Goal: Information Seeking & Learning: Learn about a topic

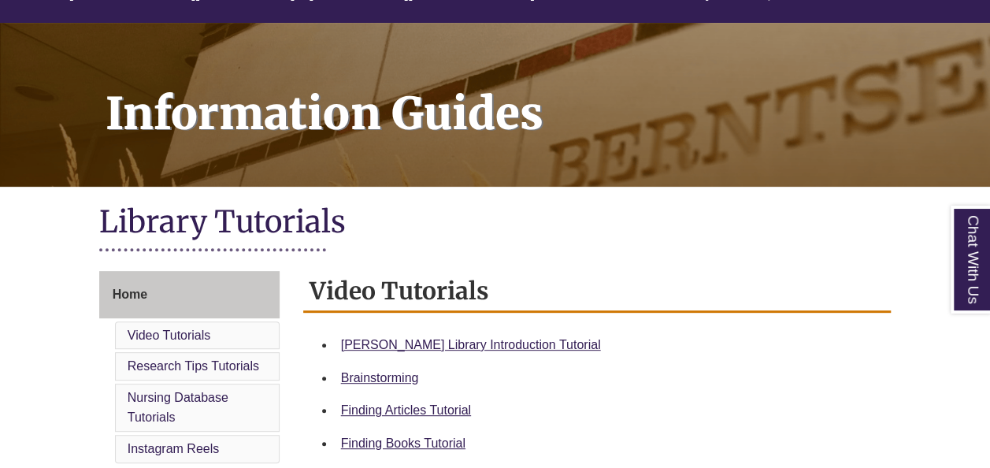
scroll to position [394, 0]
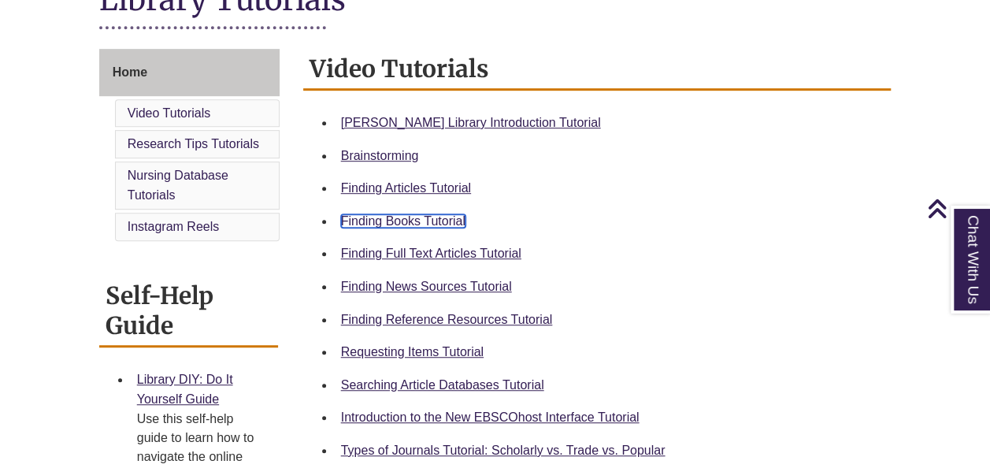
click at [358, 215] on link "Finding Books Tutorial" at bounding box center [403, 220] width 124 height 13
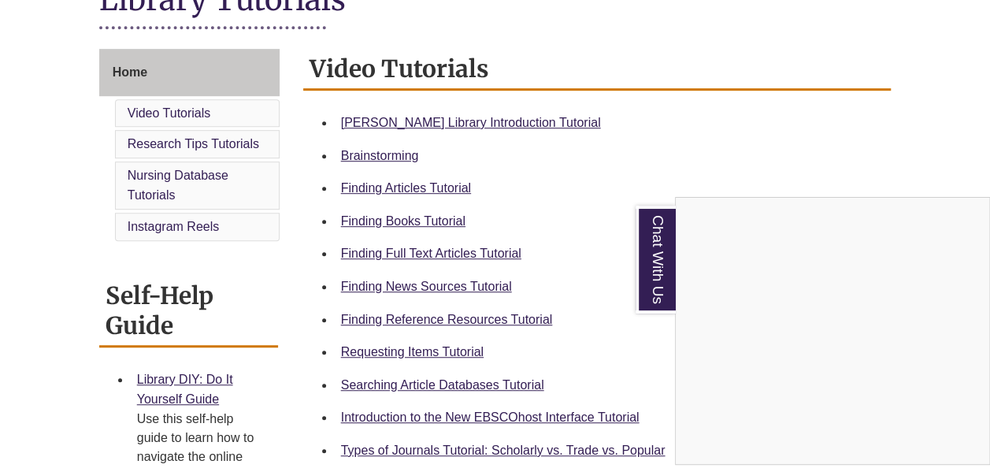
click at [435, 222] on div "Chat With Us" at bounding box center [495, 234] width 990 height 468
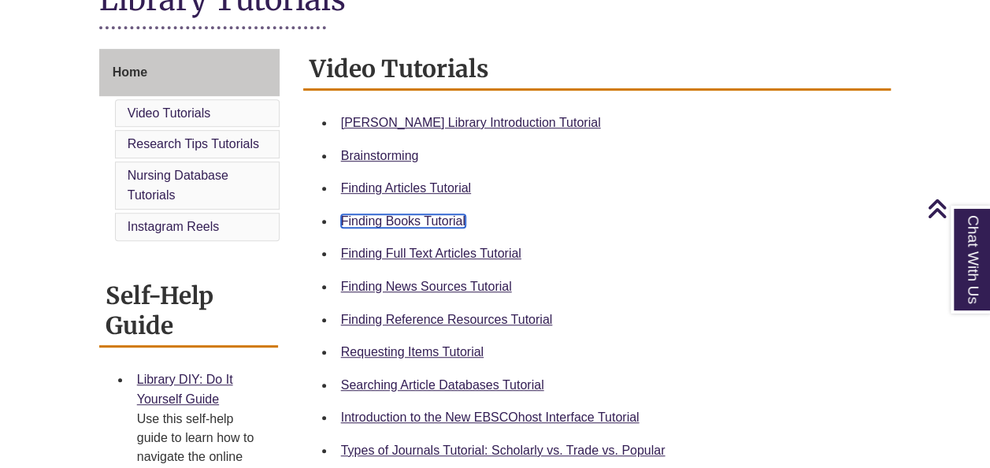
click at [435, 222] on link "Finding Books Tutorial" at bounding box center [403, 220] width 124 height 13
click at [418, 348] on link "Requesting Items Tutorial" at bounding box center [412, 351] width 143 height 13
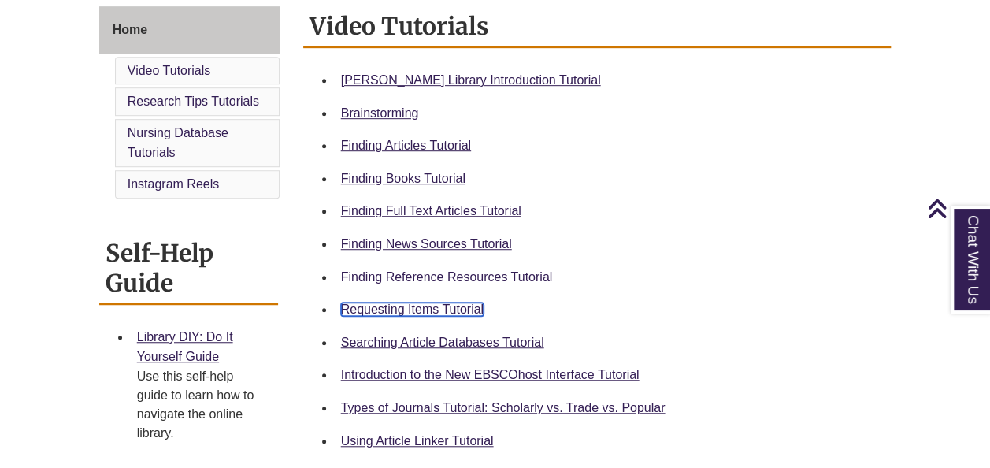
scroll to position [473, 0]
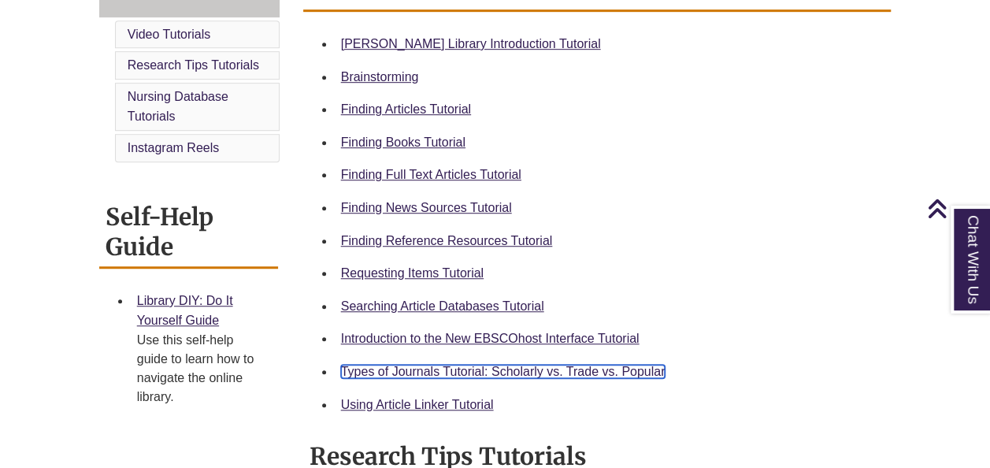
click at [499, 373] on link "Types of Journals Tutorial: Scholarly vs. Trade vs. Popular" at bounding box center [503, 371] width 325 height 13
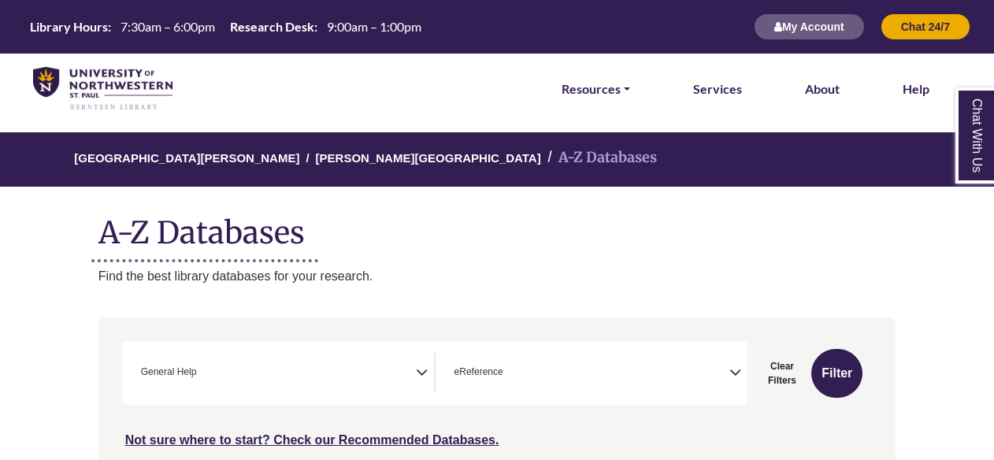
scroll to position [259, 0]
click at [117, 99] on img at bounding box center [102, 89] width 139 height 44
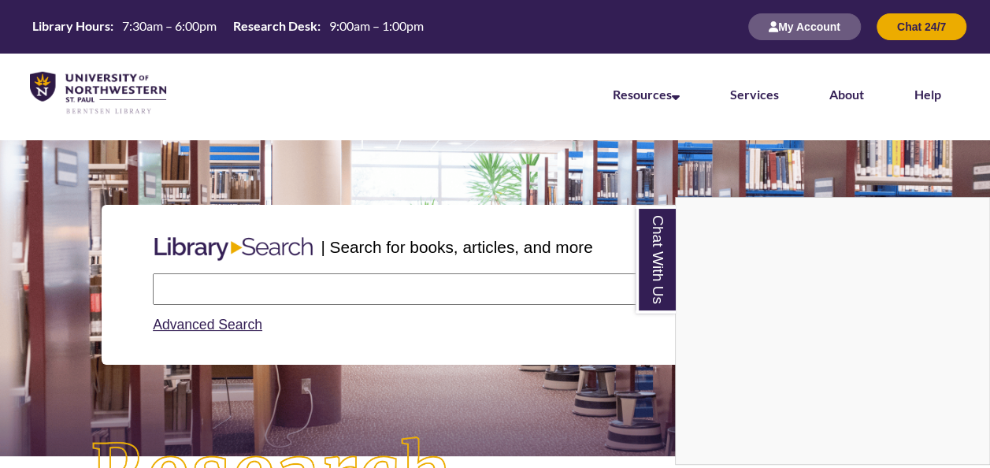
click at [277, 282] on div "Chat With Us" at bounding box center [495, 234] width 990 height 468
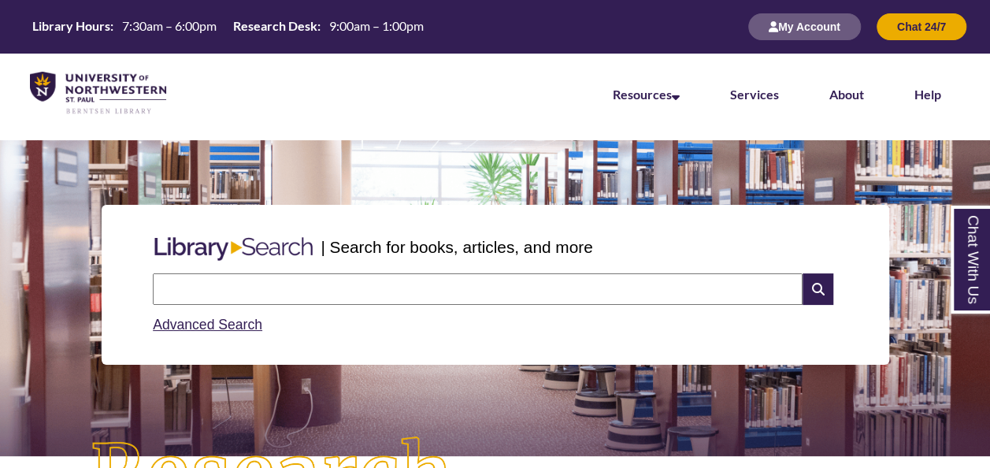
click at [274, 288] on input "text" at bounding box center [478, 289] width 650 height 32
type input "**********"
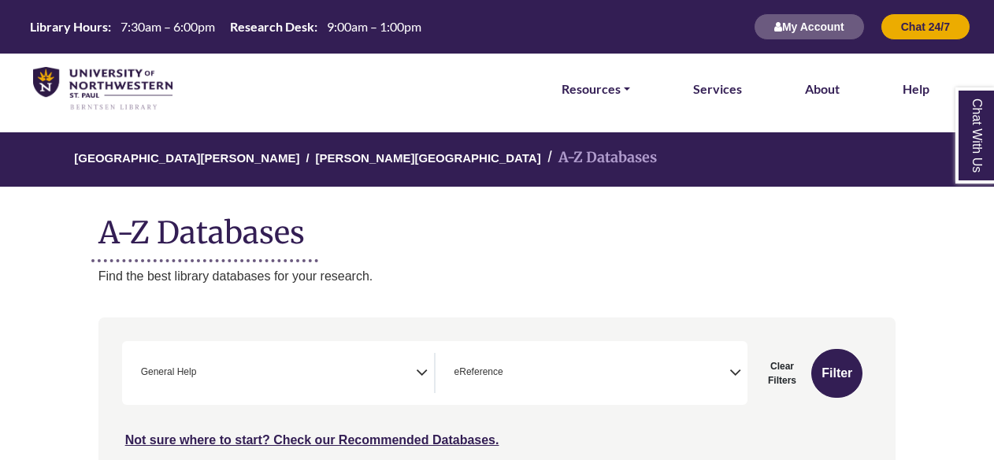
scroll to position [259, 0]
click at [148, 102] on img at bounding box center [102, 89] width 139 height 44
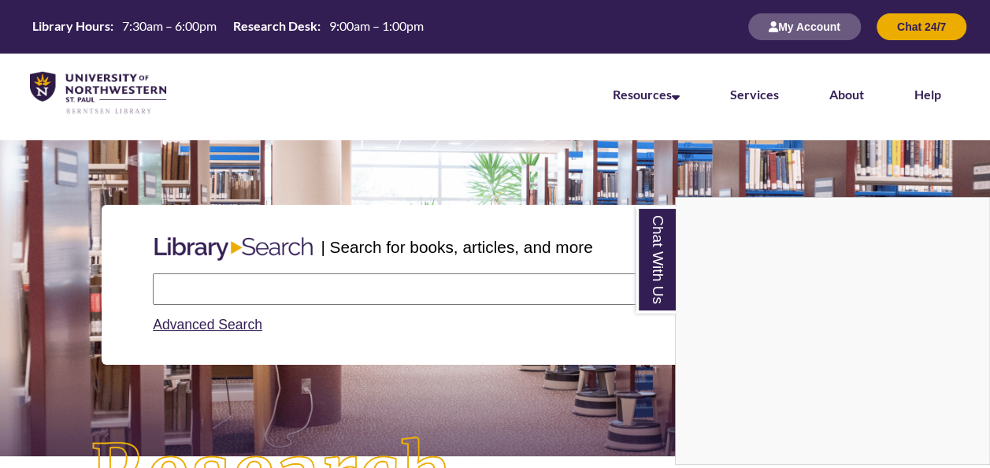
click at [251, 281] on div "Chat With Us" at bounding box center [495, 234] width 990 height 468
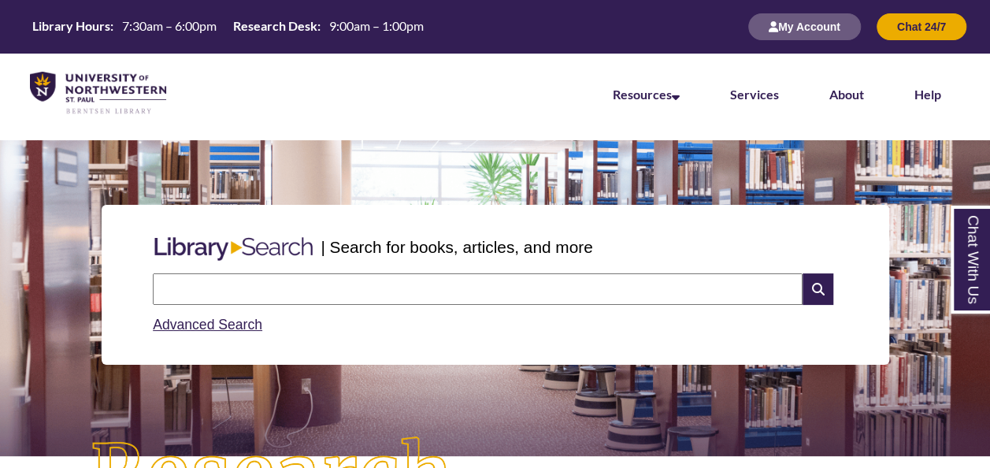
click at [251, 281] on input "text" at bounding box center [478, 289] width 650 height 32
click at [371, 284] on input "**********" at bounding box center [478, 289] width 650 height 32
click at [673, 295] on input "**********" at bounding box center [478, 289] width 650 height 32
type input "**********"
drag, startPoint x: 400, startPoint y: 289, endPoint x: 146, endPoint y: 334, distance: 258.4
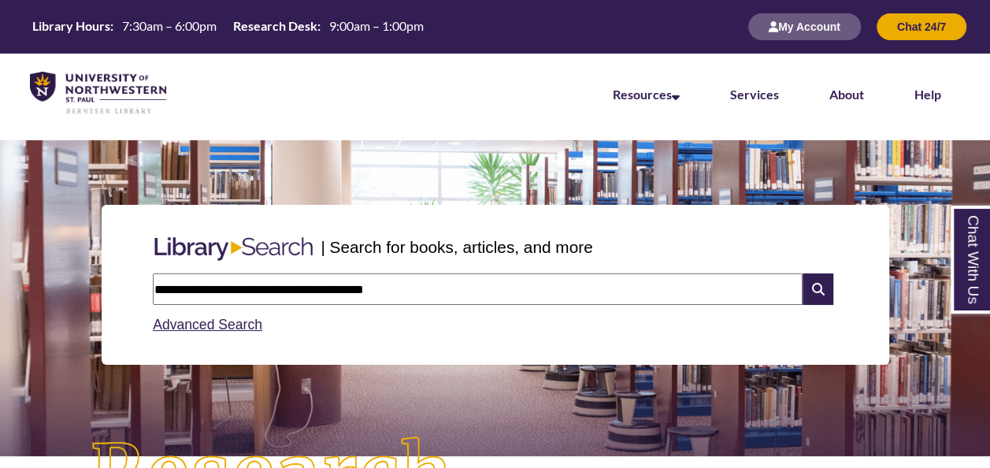
click at [147, 334] on div "**********" at bounding box center [495, 304] width 697 height 75
click at [235, 289] on input "*********" at bounding box center [478, 289] width 650 height 32
click at [215, 288] on input "**********" at bounding box center [478, 289] width 650 height 32
type input "**********"
click at [816, 296] on icon at bounding box center [818, 289] width 30 height 32
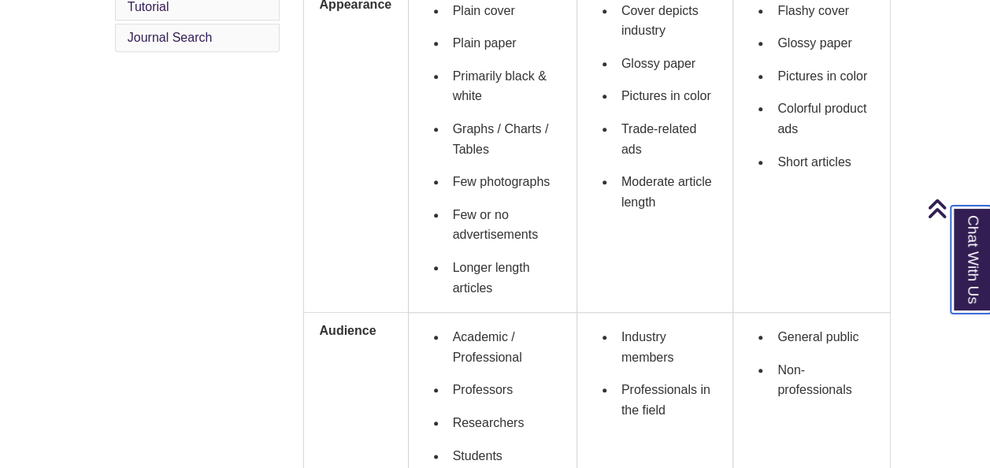
scroll to position [630, 0]
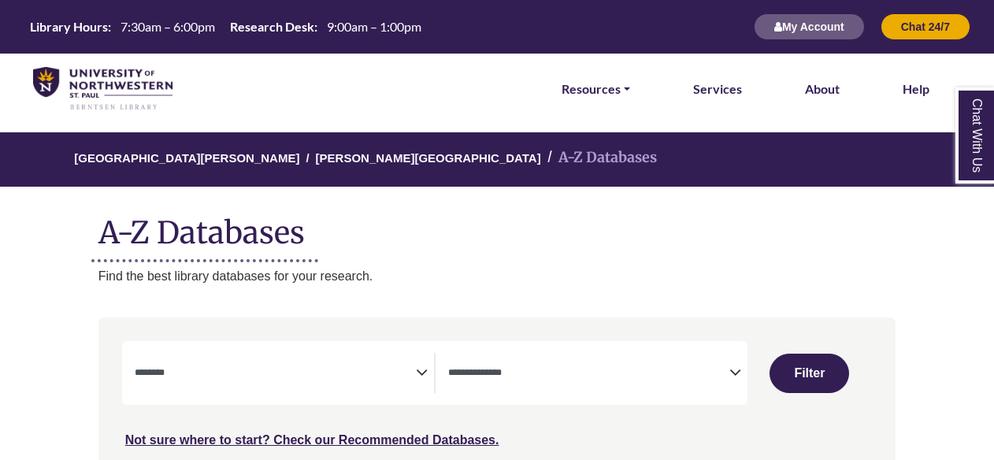
select select "Database Subject Filter"
select select "Database Types Filter"
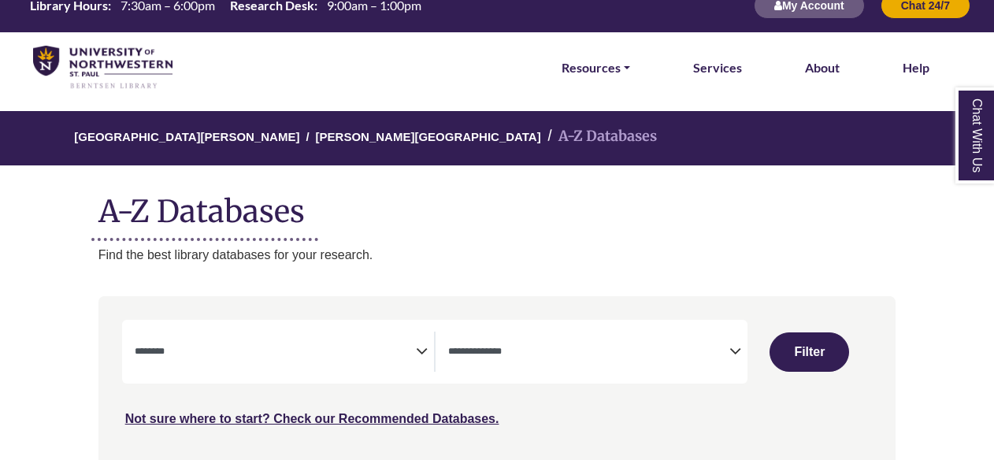
scroll to position [158, 0]
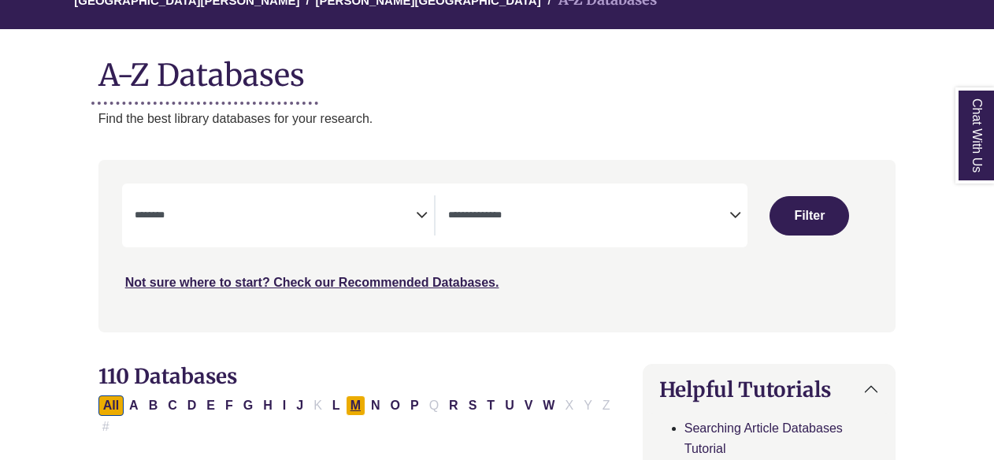
click at [347, 398] on button "M" at bounding box center [356, 405] width 20 height 20
select select "Database Subject Filter"
select select "Database Types Filter"
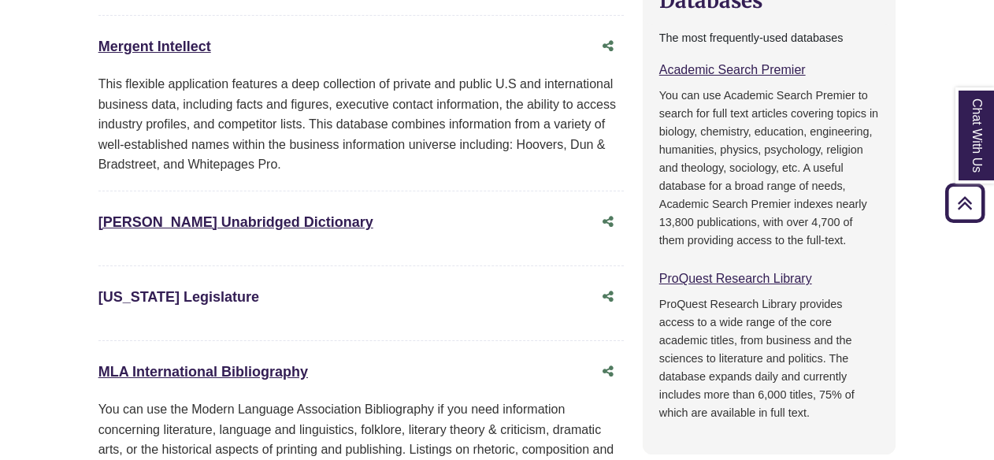
scroll to position [867, 0]
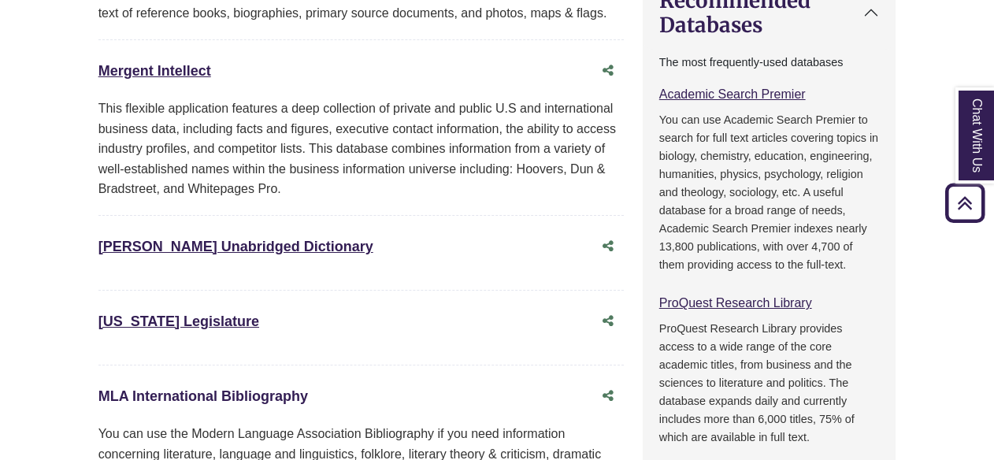
click at [197, 388] on link "MLA International Bibliography This link opens in a new window" at bounding box center [203, 396] width 210 height 16
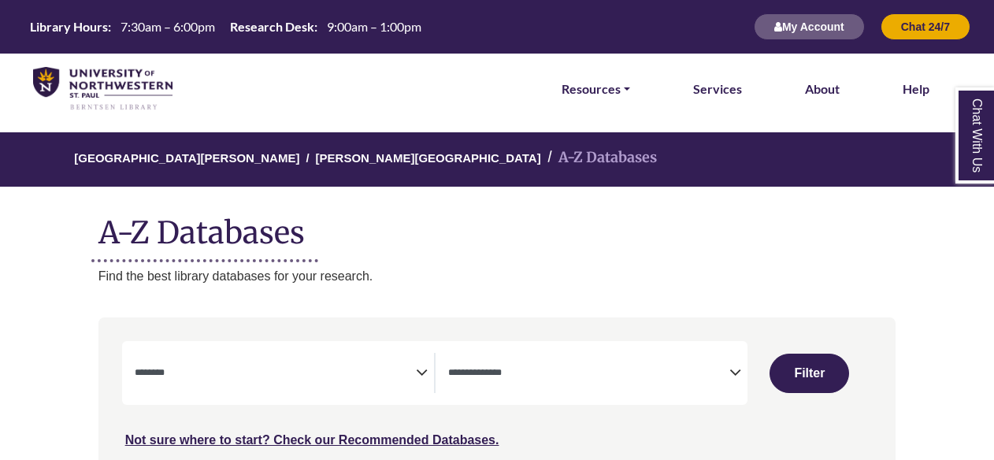
select select "Database Subject Filter"
select select "Database Types Filter"
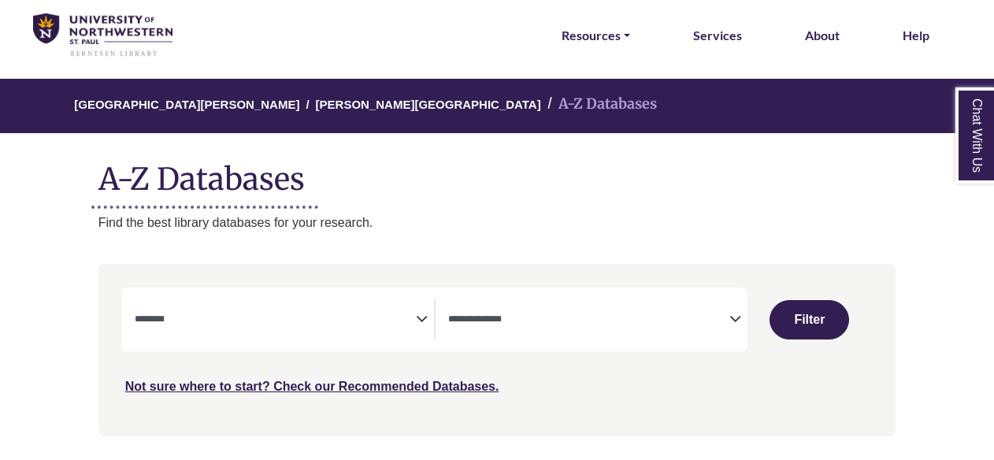
scroll to position [79, 0]
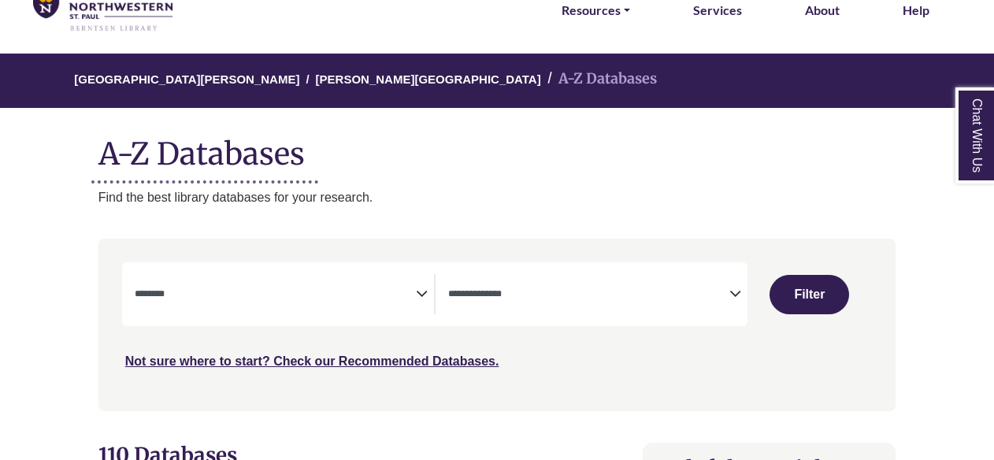
click at [410, 292] on textarea "Search" at bounding box center [275, 295] width 281 height 13
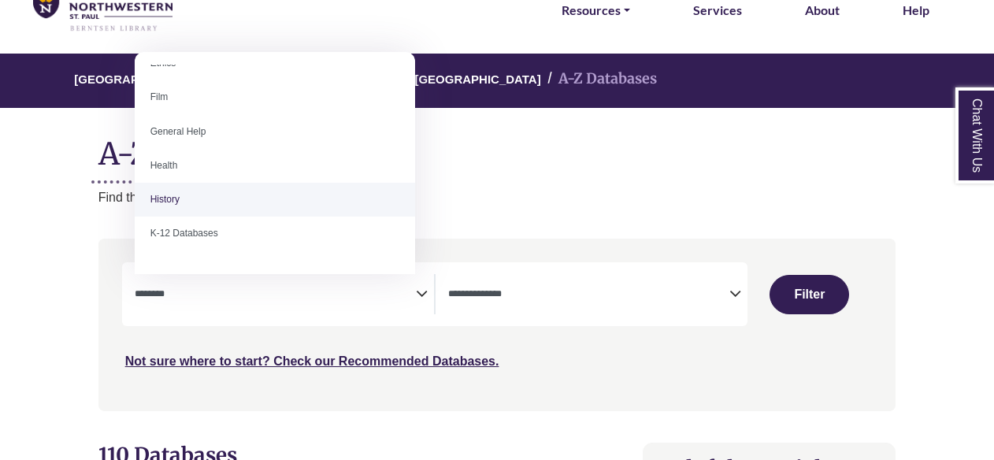
scroll to position [340, 0]
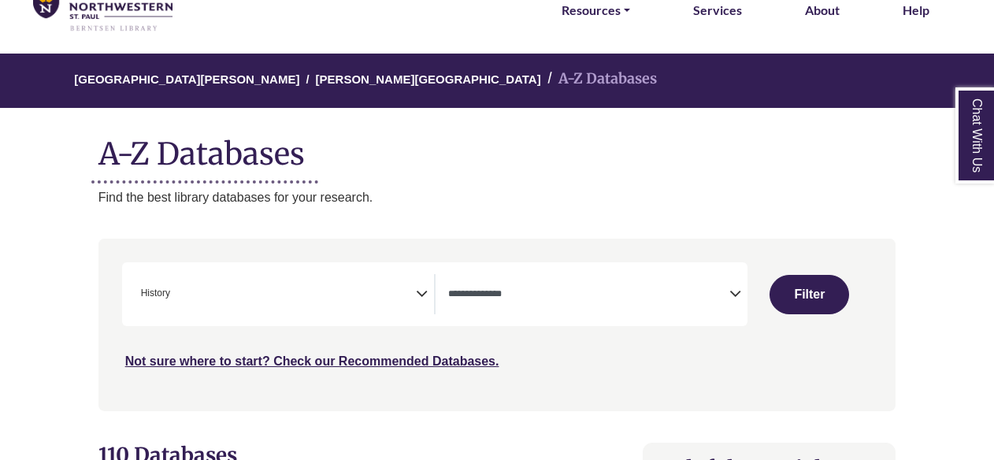
click at [366, 272] on div "**********" at bounding box center [435, 294] width 626 height 64
click at [421, 287] on icon "Search filters" at bounding box center [422, 292] width 12 height 24
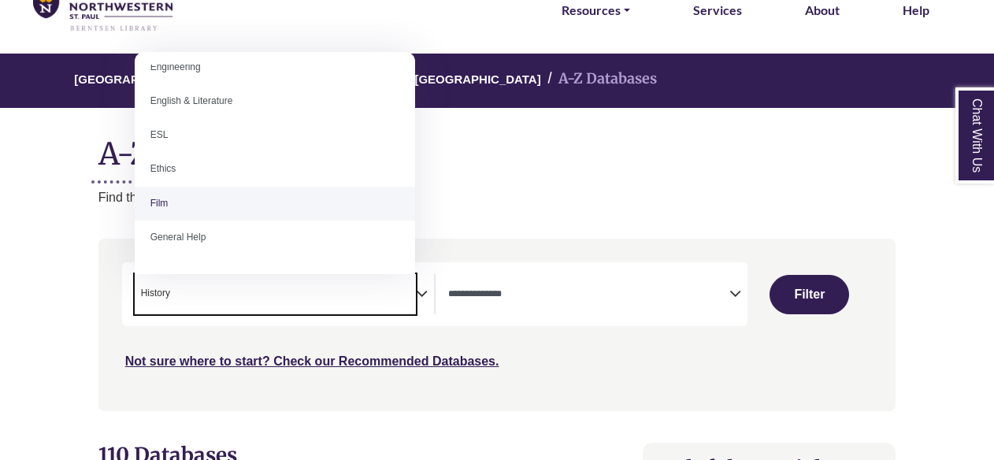
scroll to position [473, 0]
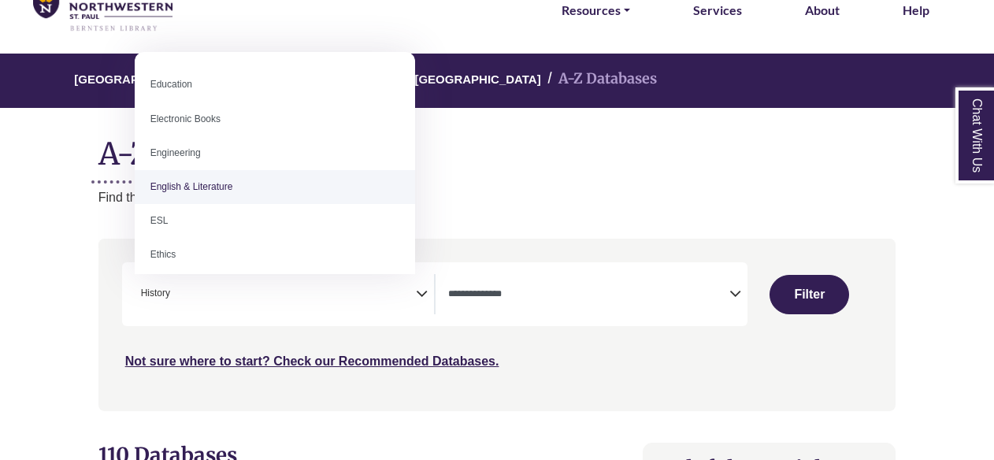
select select "*****"
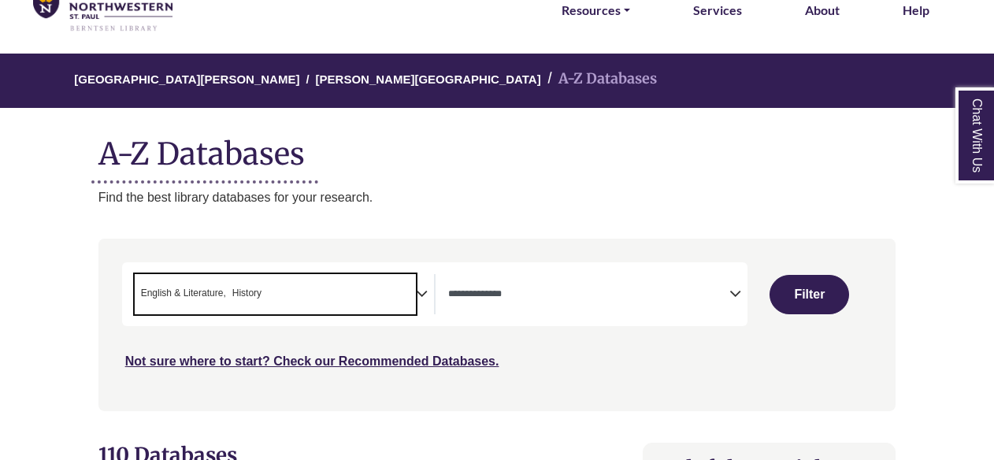
click at [429, 292] on div "**********" at bounding box center [284, 294] width 299 height 40
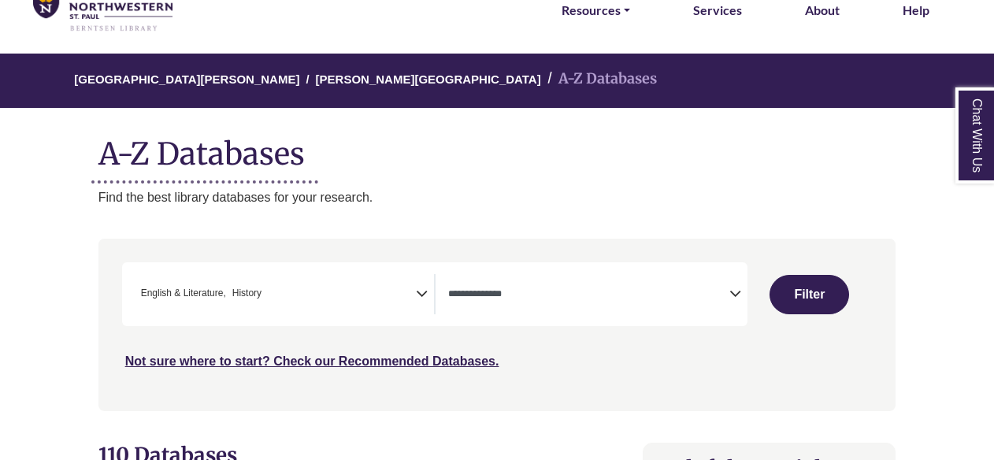
click at [425, 291] on icon "Search filters" at bounding box center [422, 292] width 12 height 24
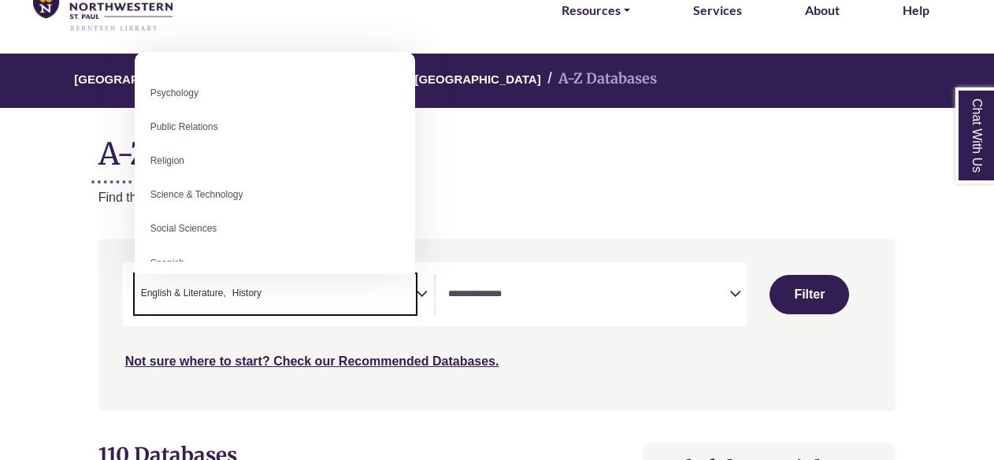
scroll to position [1166, 0]
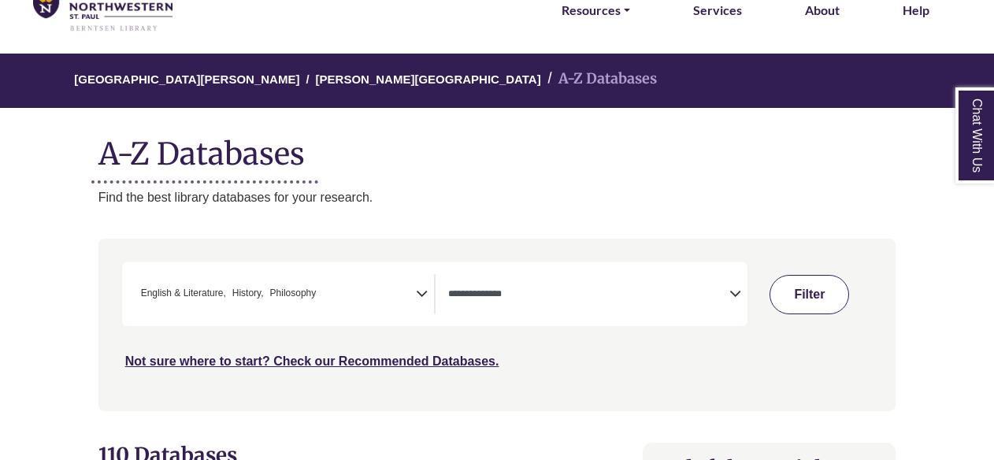
click at [801, 288] on button "Filter" at bounding box center [810, 294] width 80 height 39
select select "Database Types Filter"
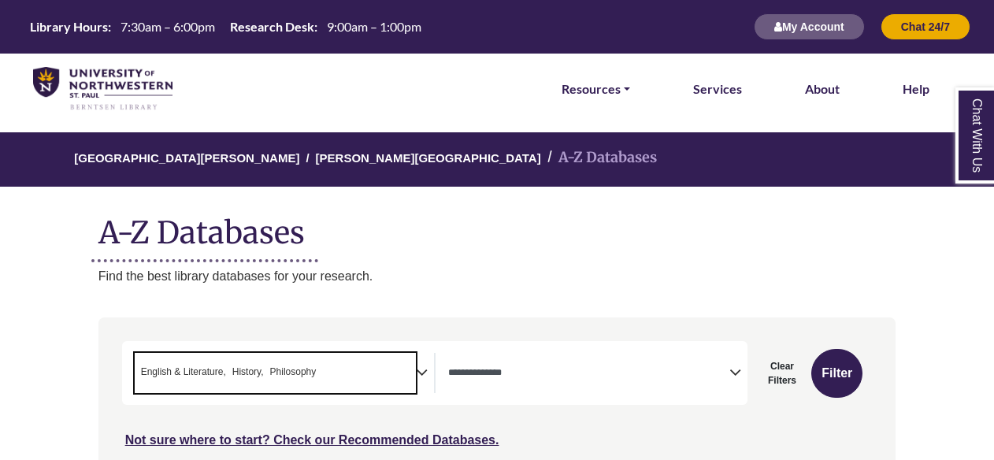
click at [349, 372] on span "× English & Literature × History × Philosophy" at bounding box center [275, 373] width 281 height 40
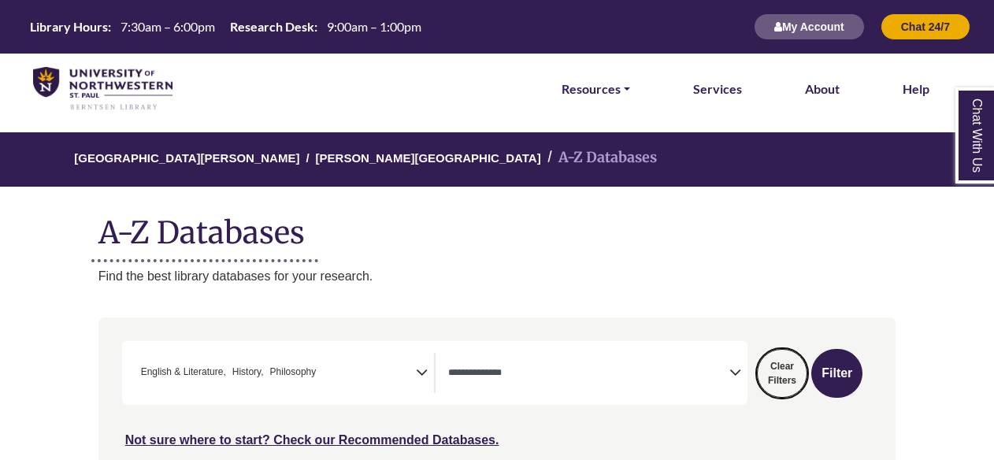
click at [784, 369] on button "Clear Filters" at bounding box center [782, 373] width 51 height 49
select select "Database Subject Filter"
select select "Database Types Filter"
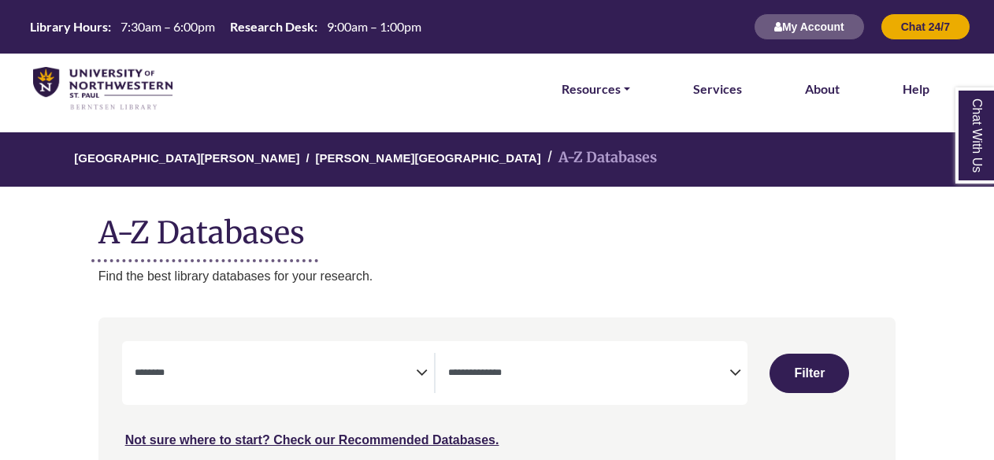
select select "Database Subject Filter"
select select "Database Types Filter"
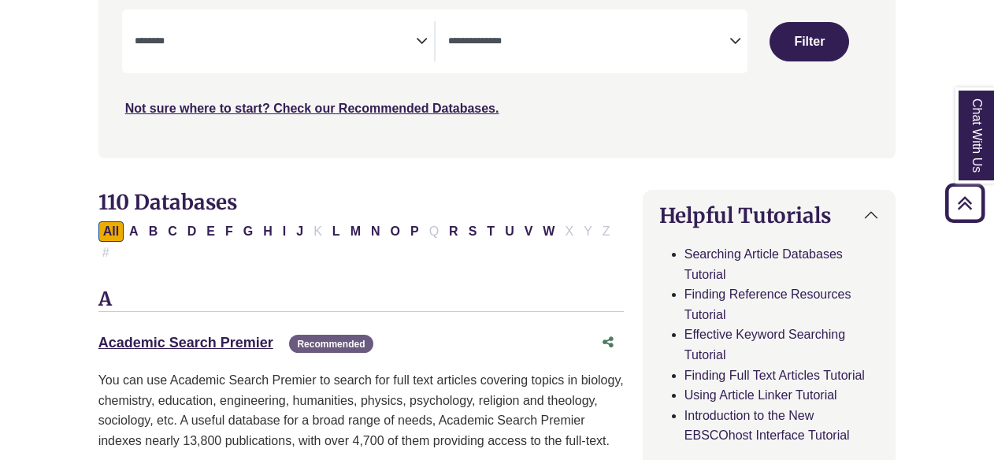
scroll to position [473, 0]
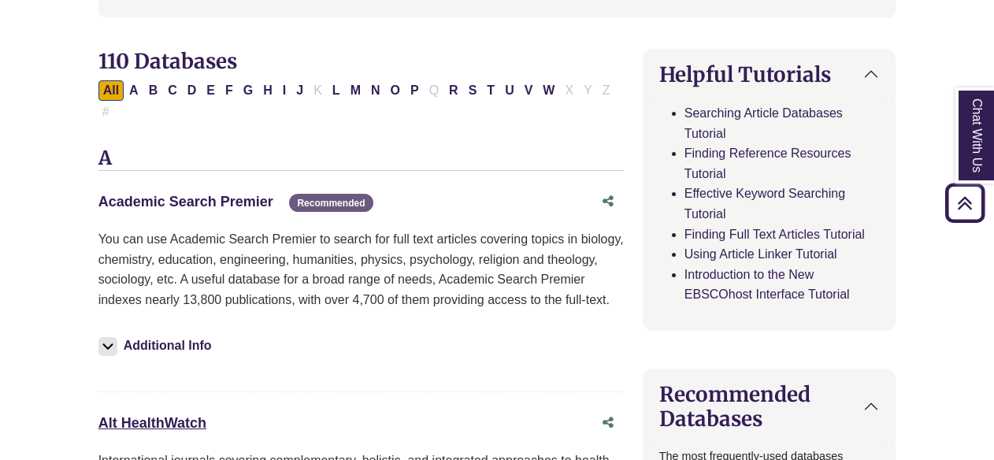
click at [211, 194] on link "Academic Search Premier This link opens in a new window" at bounding box center [185, 202] width 175 height 16
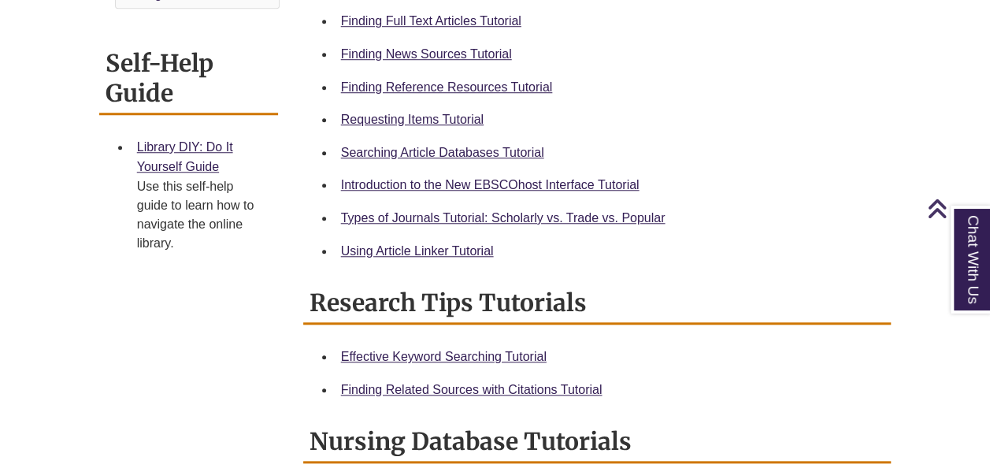
scroll to position [630, 0]
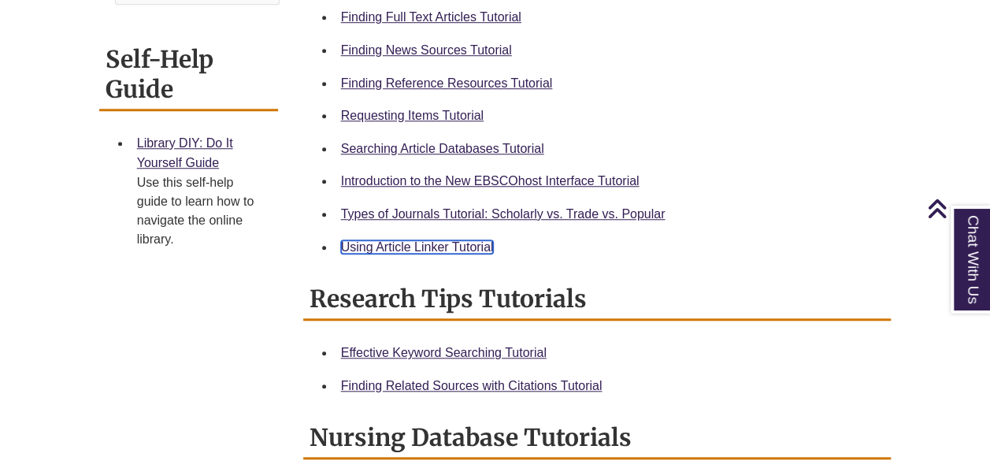
click at [413, 246] on link "Using Article Linker Tutorial" at bounding box center [417, 246] width 153 height 13
